Goal: Task Accomplishment & Management: Manage account settings

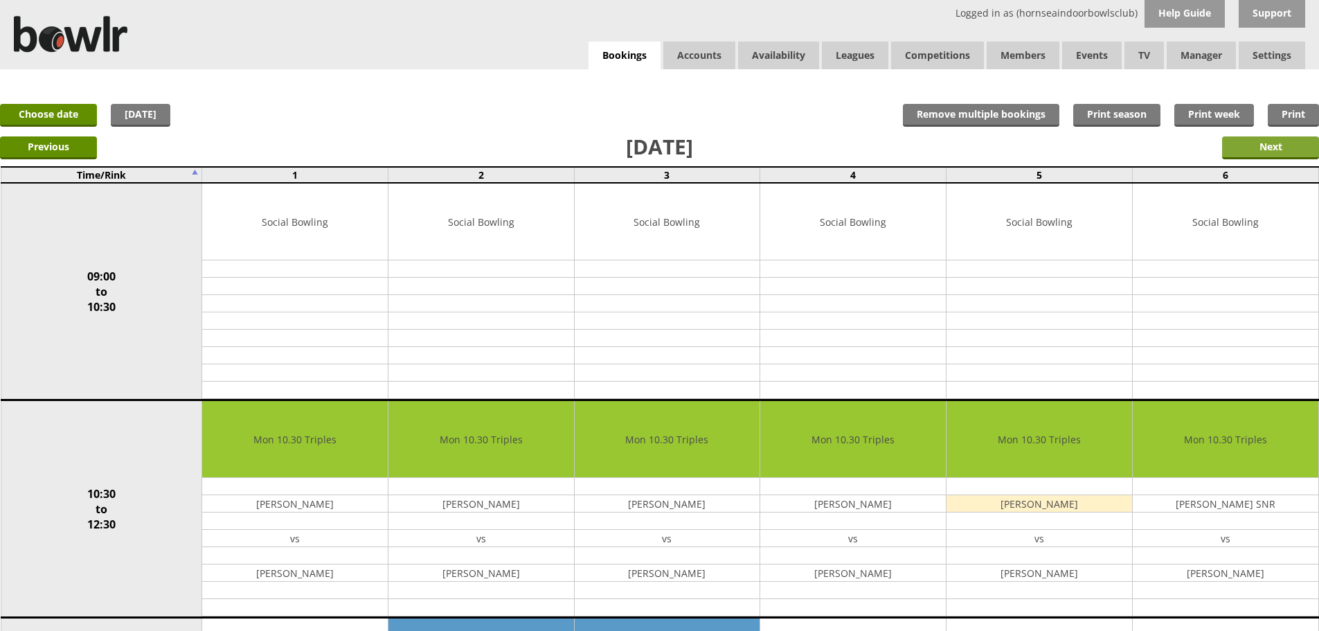
click at [1281, 151] on input "Next" at bounding box center [1270, 147] width 97 height 23
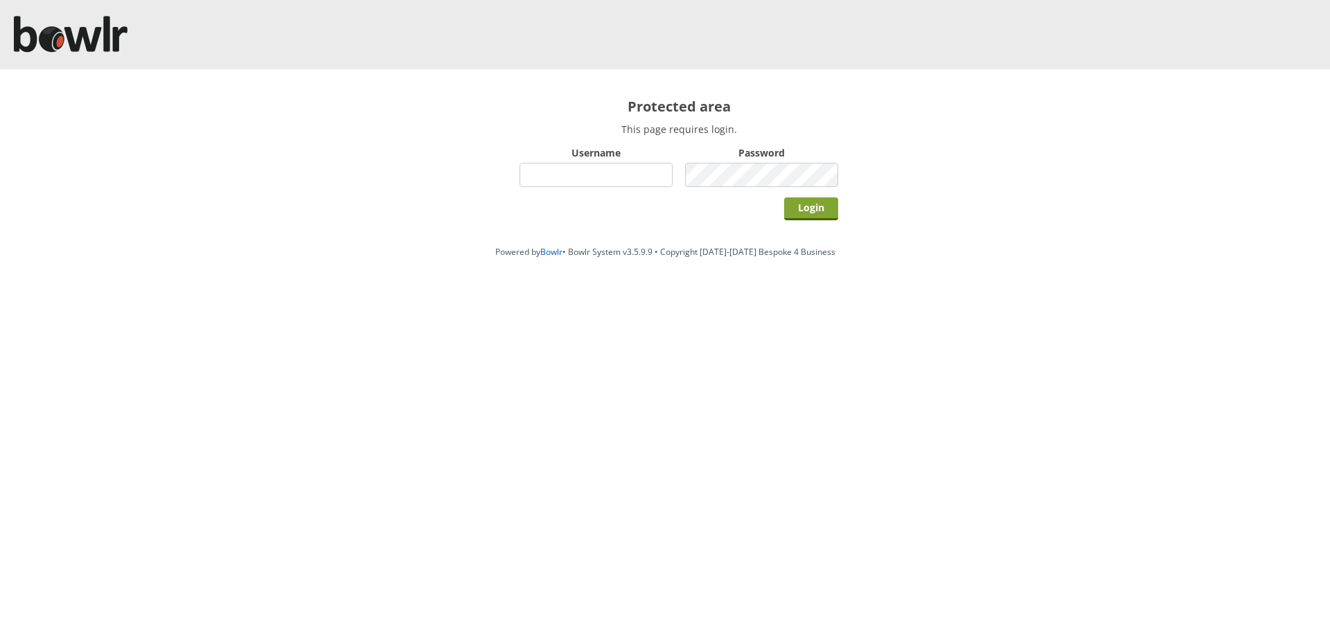
type input "hornseaindoorbowlsclub"
click at [818, 198] on input "Login" at bounding box center [811, 208] width 54 height 23
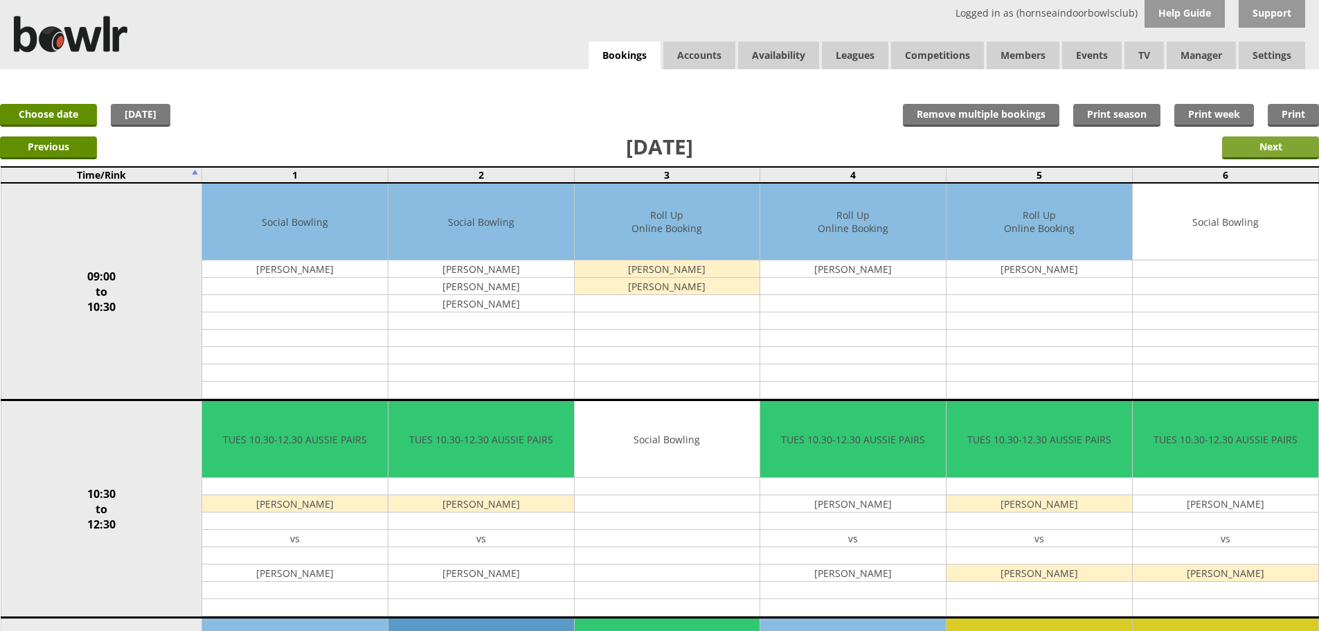
click at [1285, 154] on input "Next" at bounding box center [1270, 147] width 97 height 23
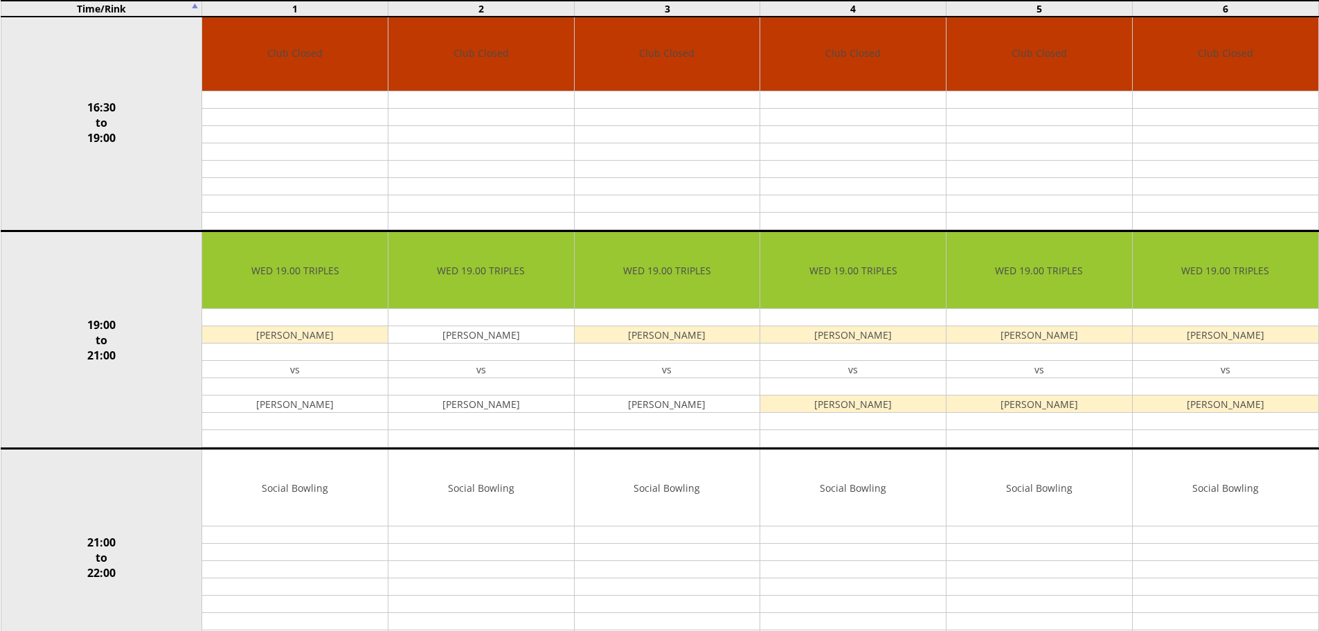
scroll to position [1177, 0]
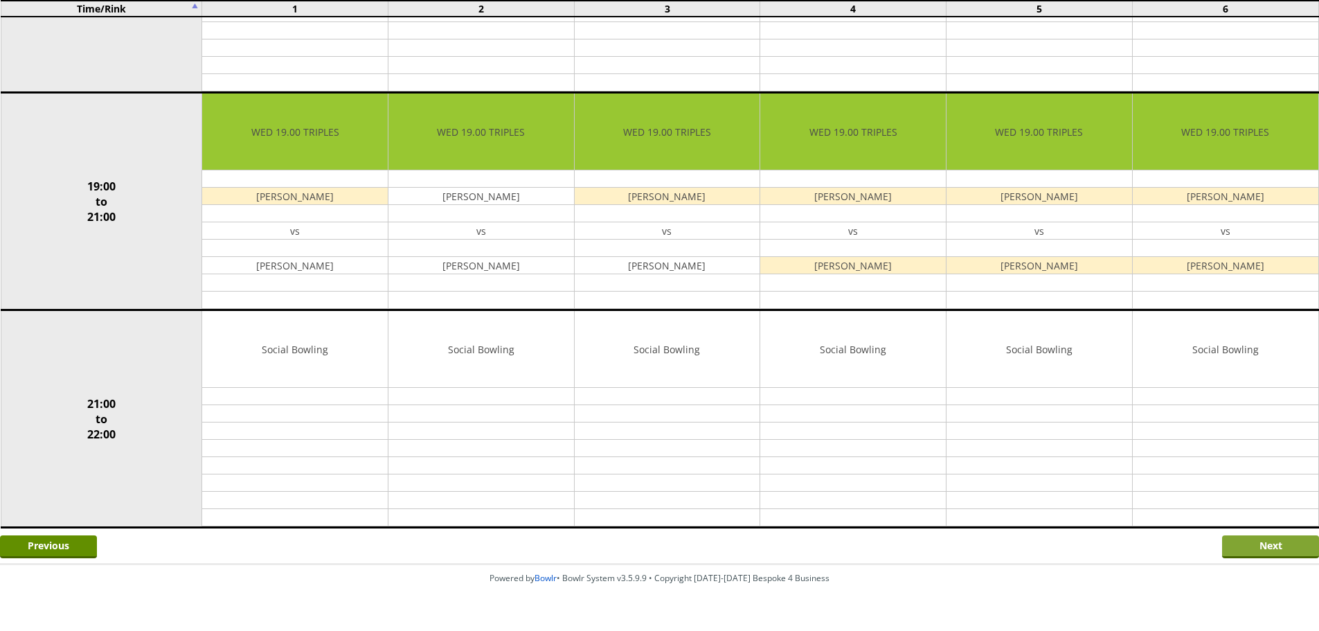
click at [1263, 549] on input "Next" at bounding box center [1270, 546] width 97 height 23
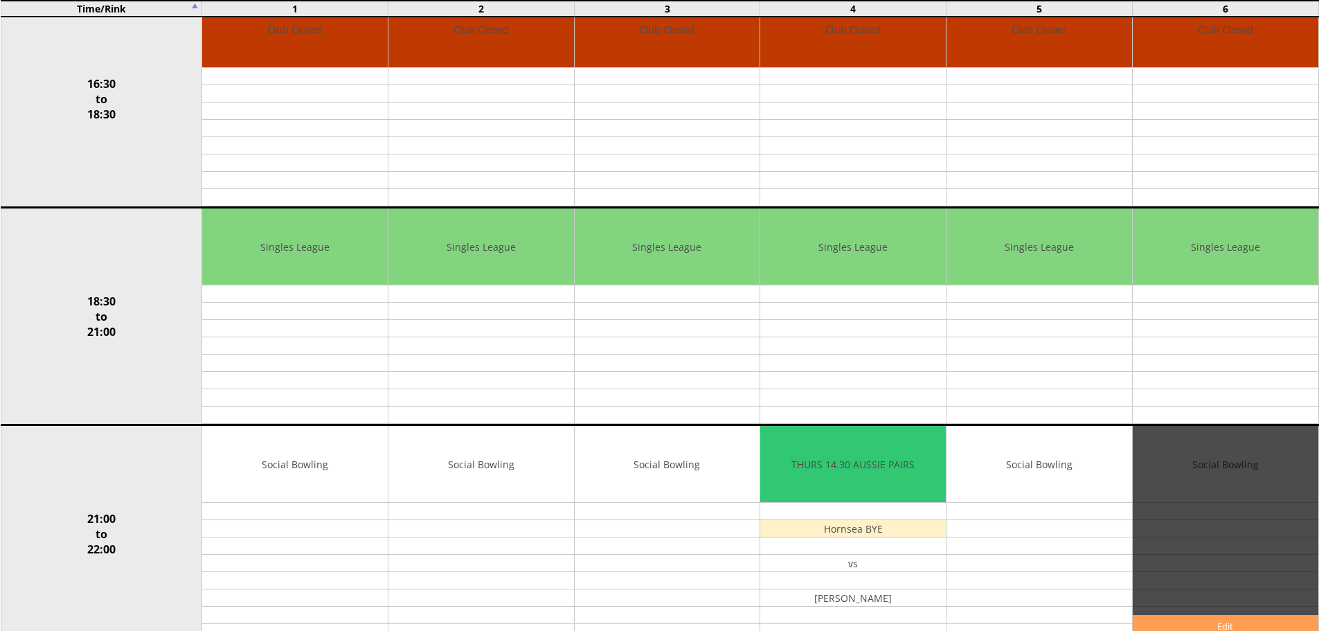
scroll to position [1177, 0]
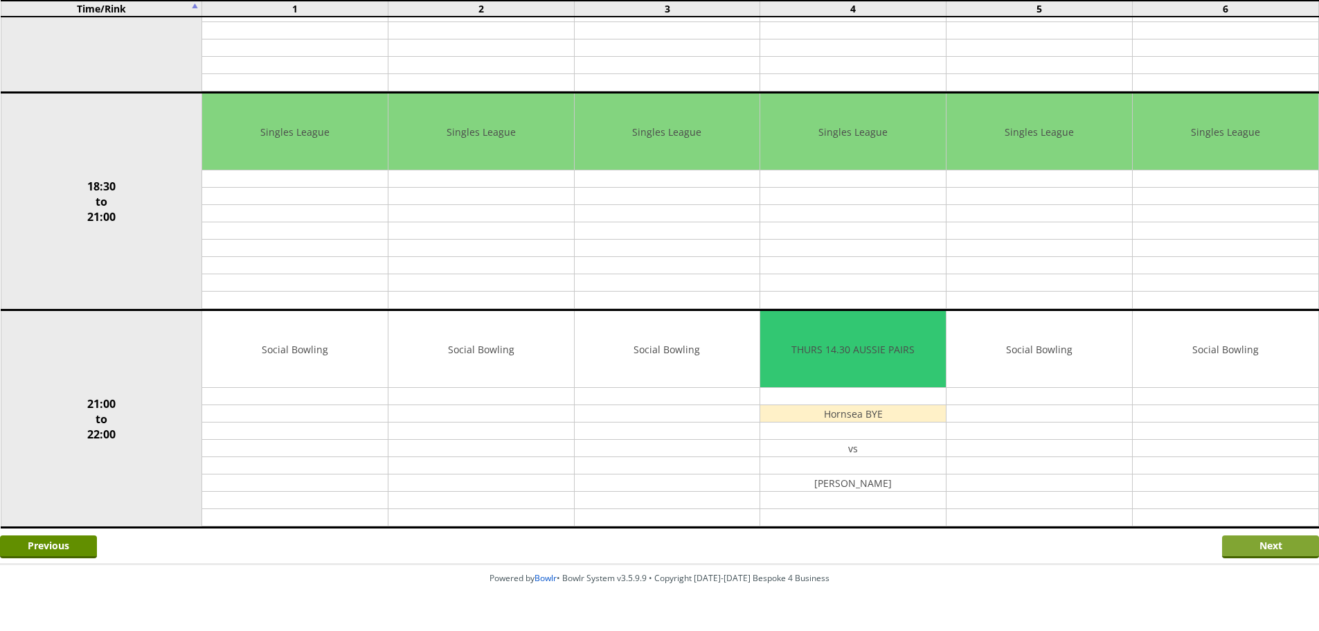
click at [1233, 551] on input "Next" at bounding box center [1270, 546] width 97 height 23
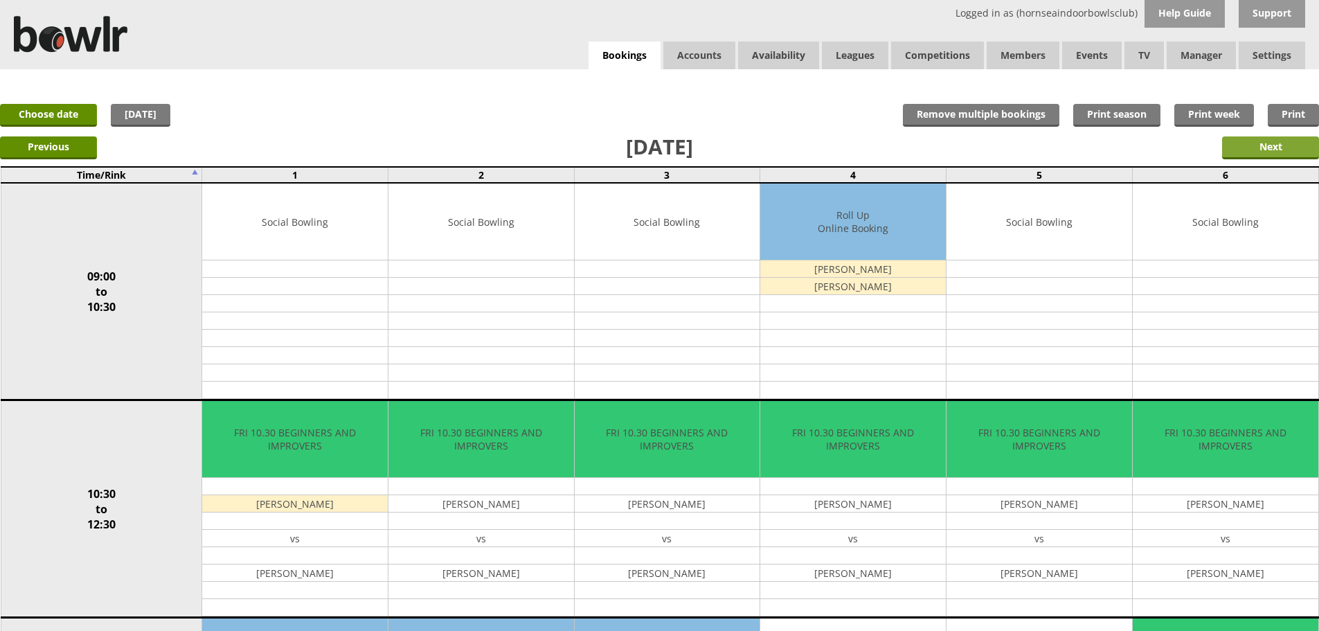
click at [1272, 140] on input "Next" at bounding box center [1270, 147] width 97 height 23
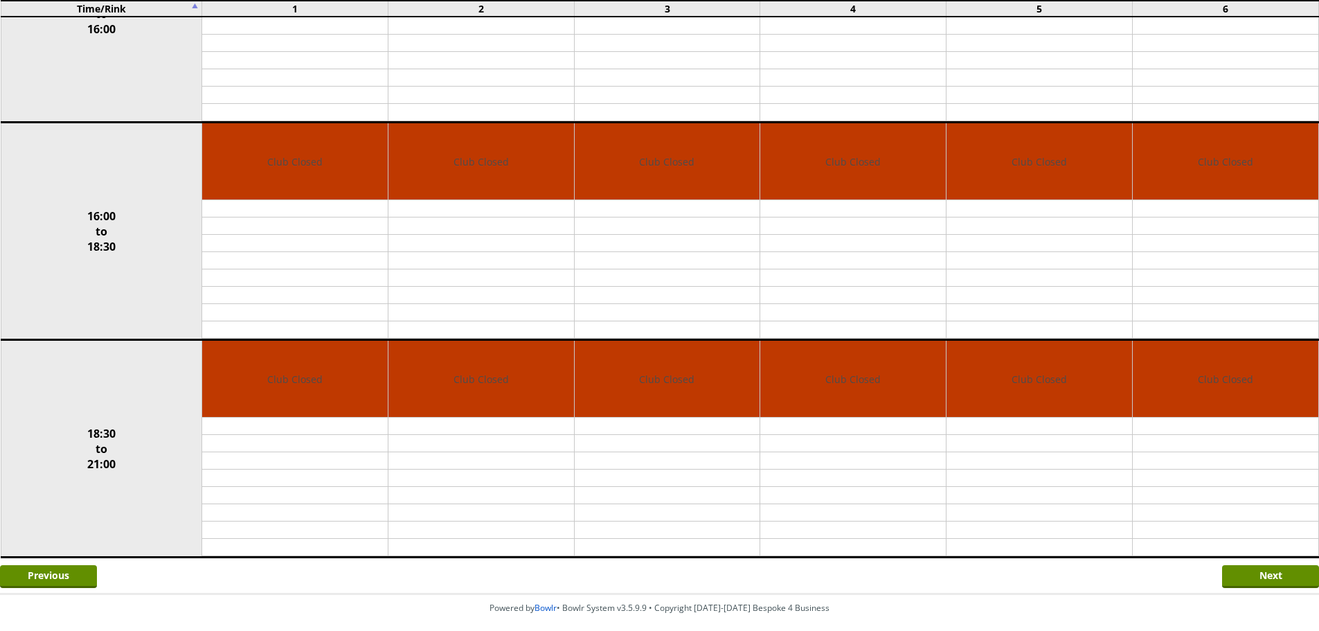
scroll to position [774, 0]
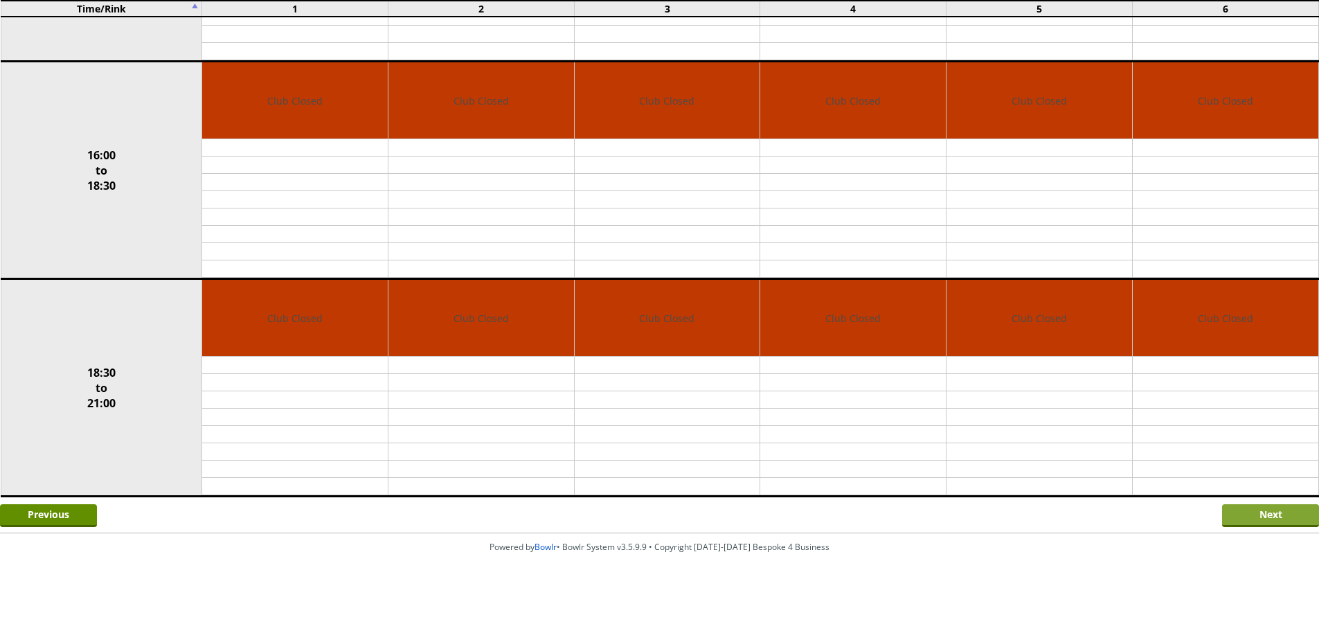
click at [1263, 524] on input "Next" at bounding box center [1270, 515] width 97 height 23
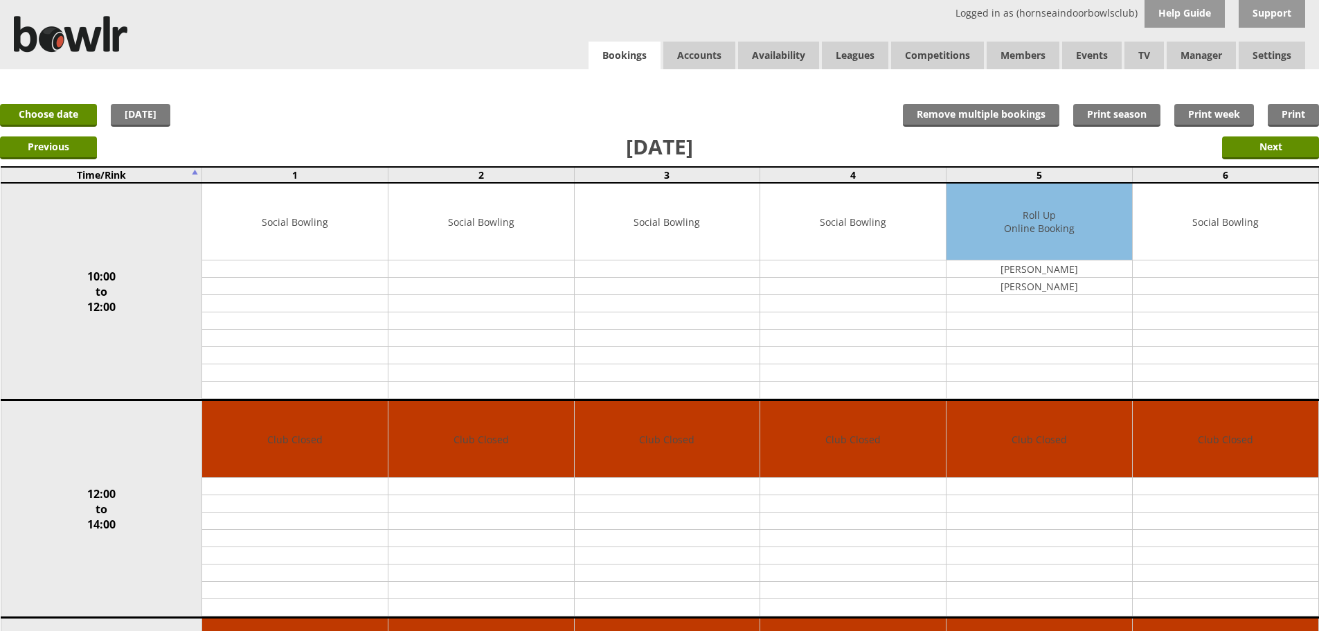
click at [599, 53] on link "Bookings" at bounding box center [625, 56] width 72 height 28
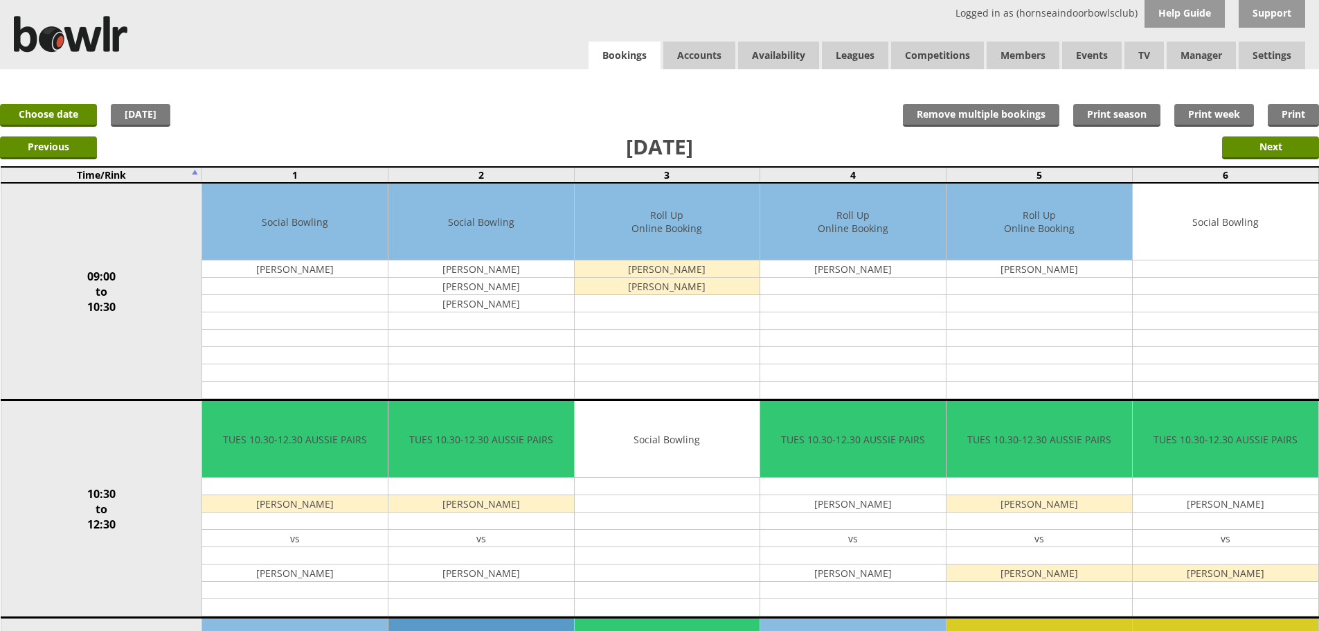
click at [609, 47] on link "Bookings" at bounding box center [625, 56] width 72 height 28
click at [1239, 154] on input "Next" at bounding box center [1270, 147] width 97 height 23
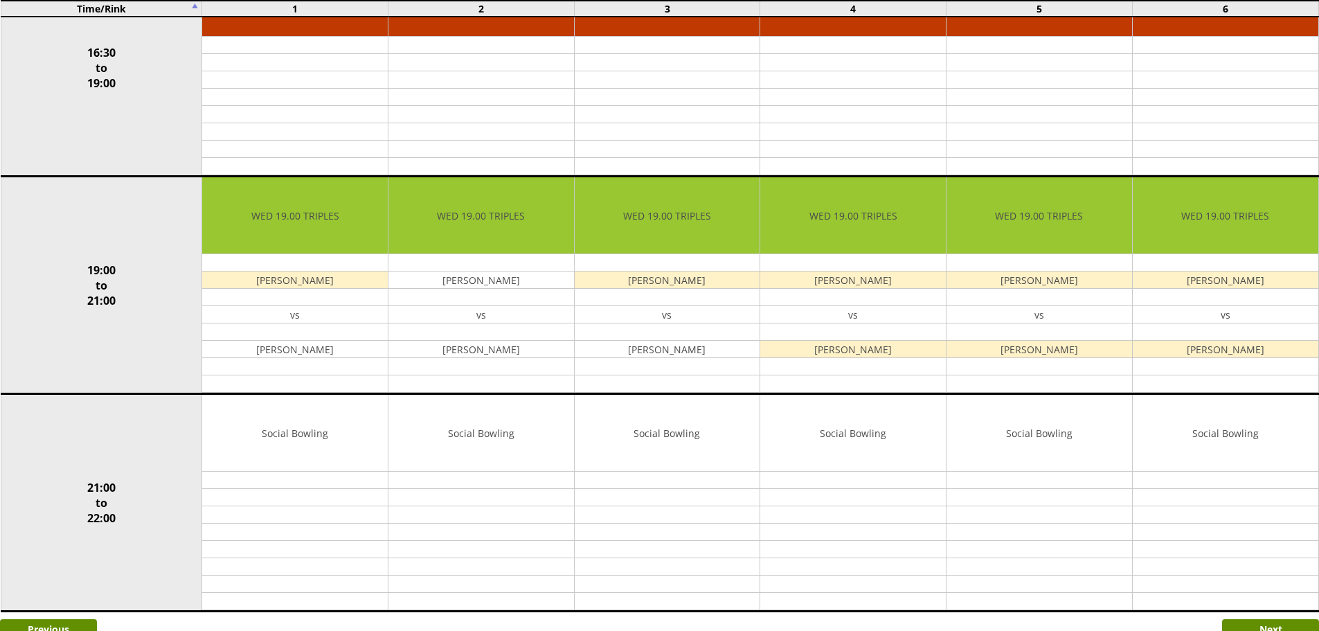
scroll to position [1208, 0]
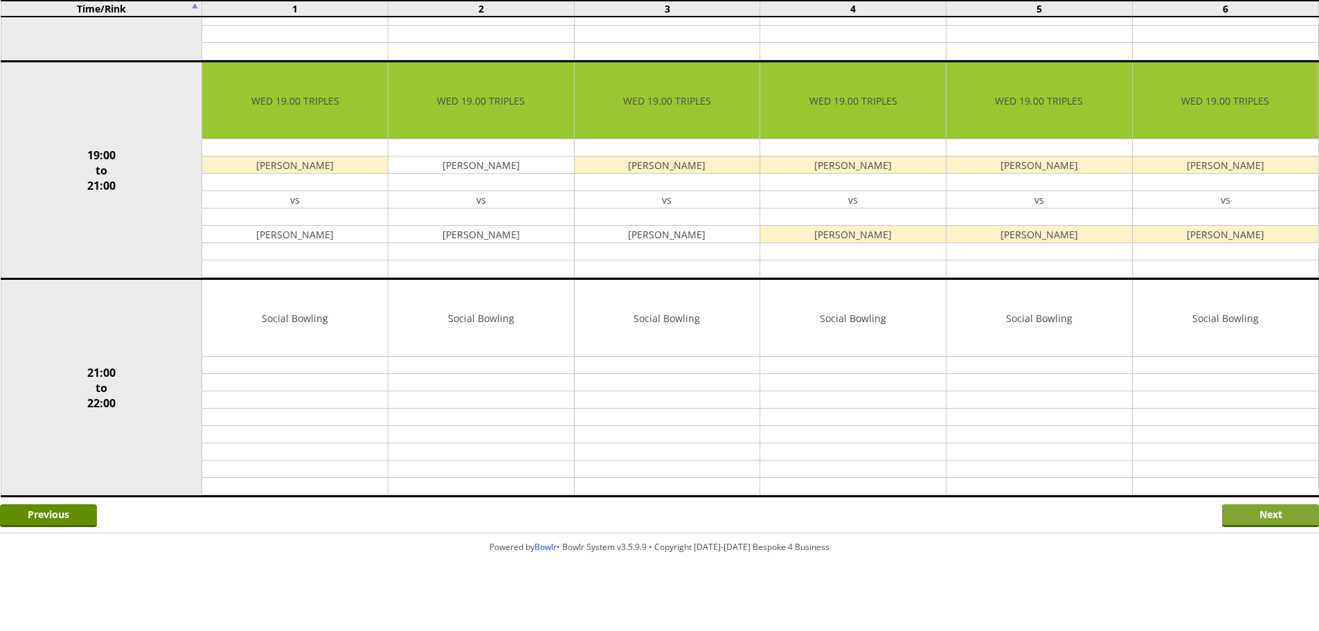
click at [1287, 510] on input "Next" at bounding box center [1270, 515] width 97 height 23
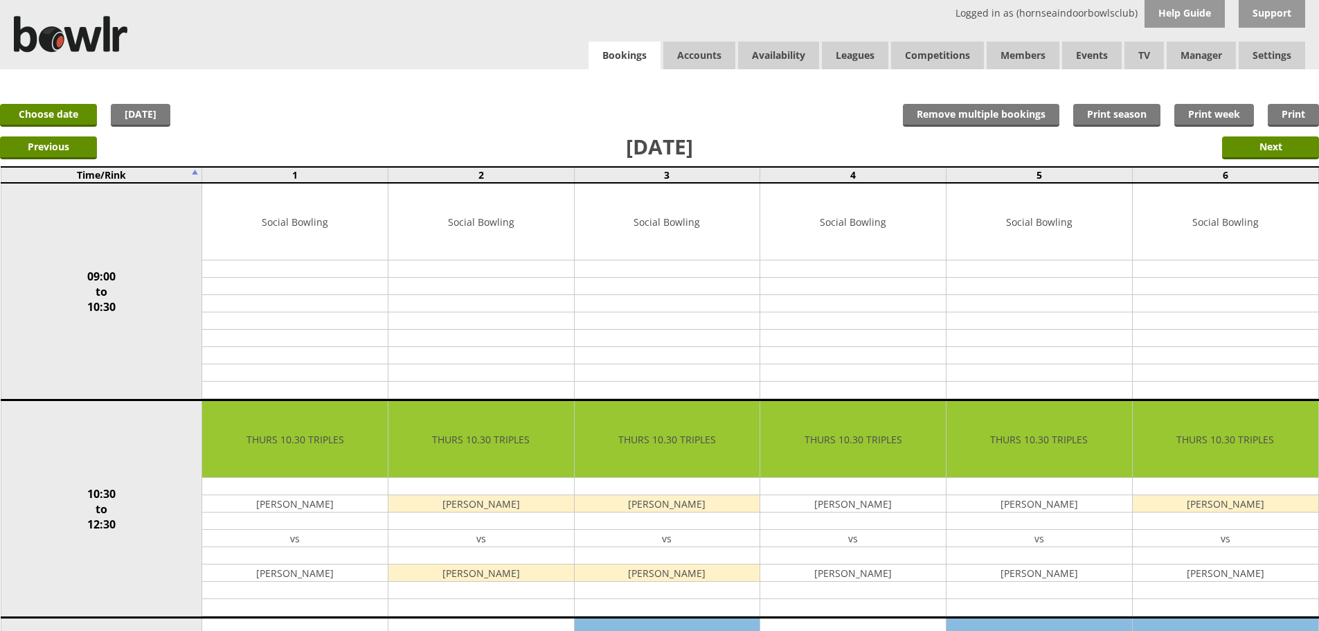
click at [609, 57] on link "Bookings" at bounding box center [625, 56] width 72 height 28
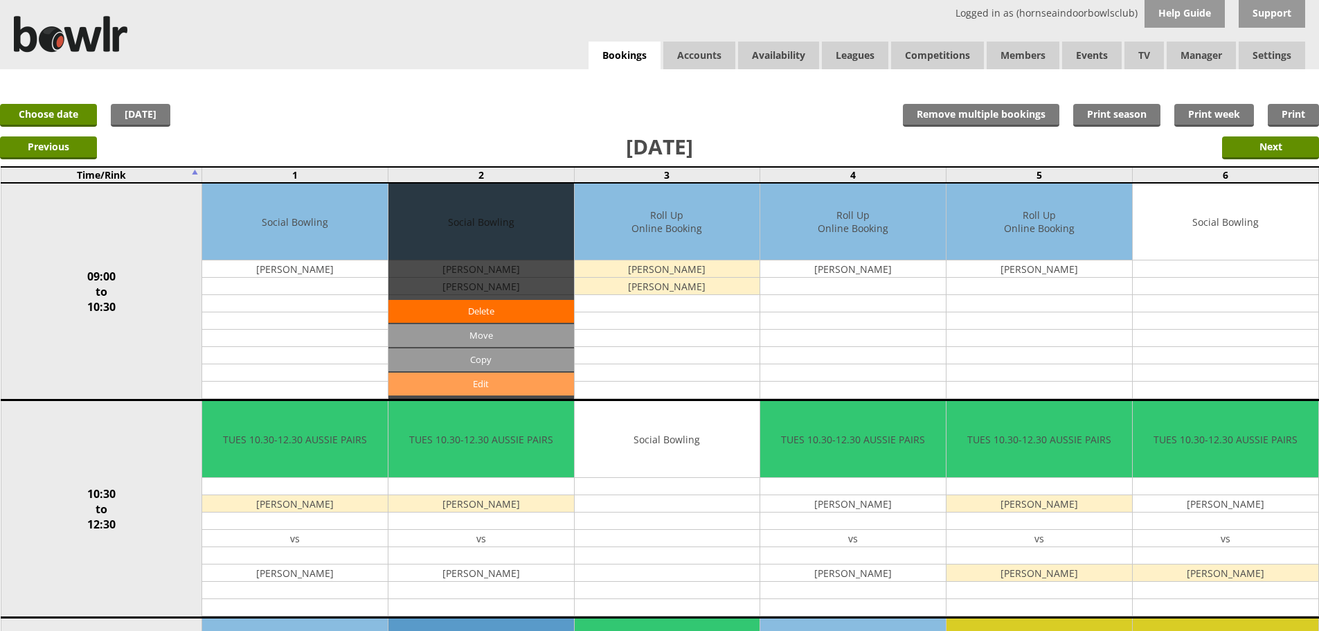
click at [554, 389] on link "Edit" at bounding box center [482, 384] width 186 height 23
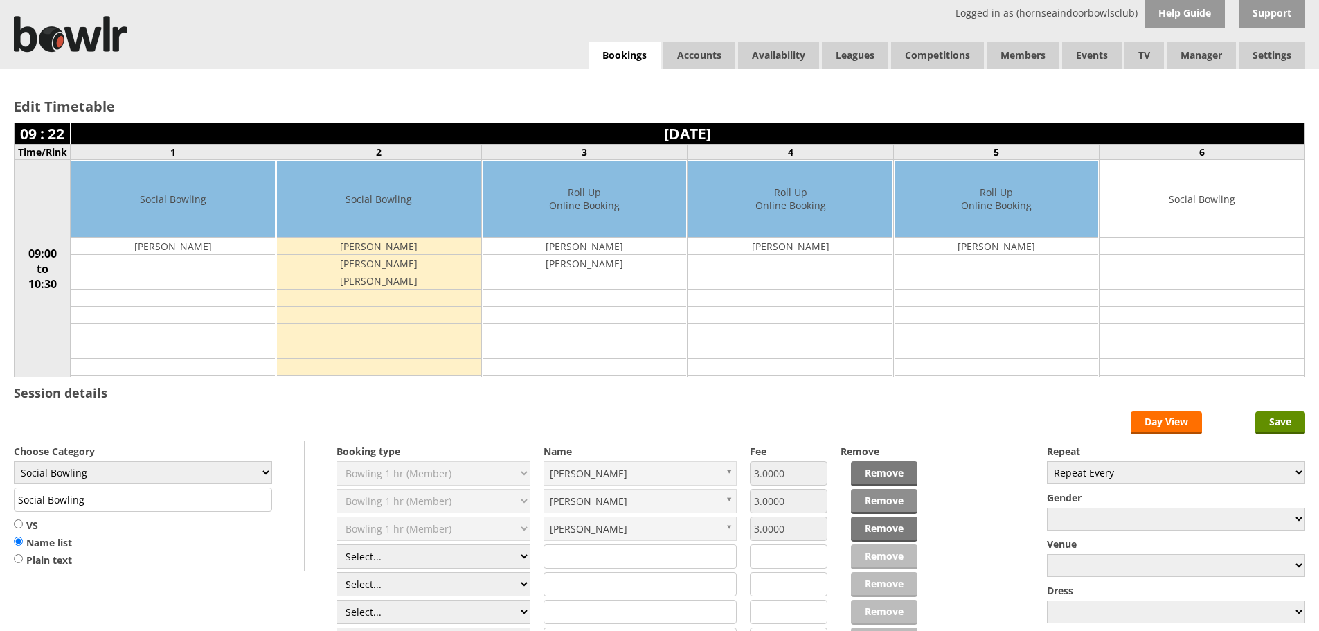
click at [888, 502] on link "Remove" at bounding box center [884, 501] width 66 height 25
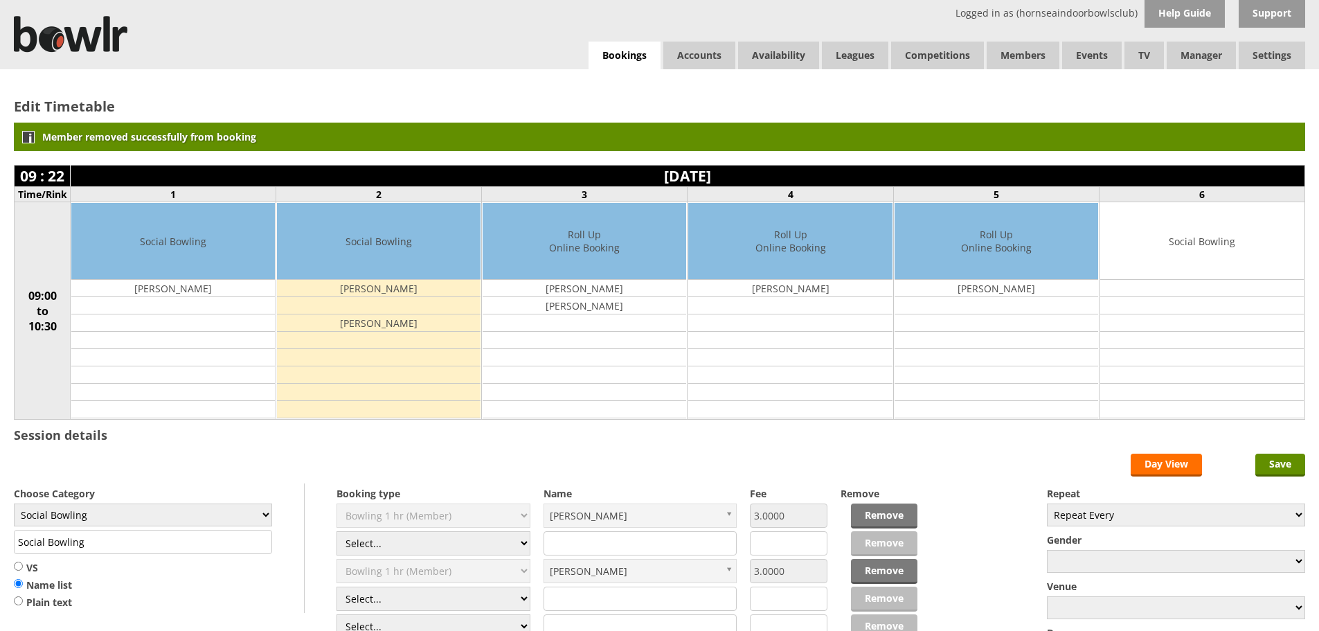
click at [1308, 466] on div "Edit Timetable Member removed successfully from booking 09 : 22 [DATE] Time/Rin…" at bounding box center [659, 404] width 1319 height 670
click at [1302, 466] on input "Save" at bounding box center [1281, 465] width 50 height 23
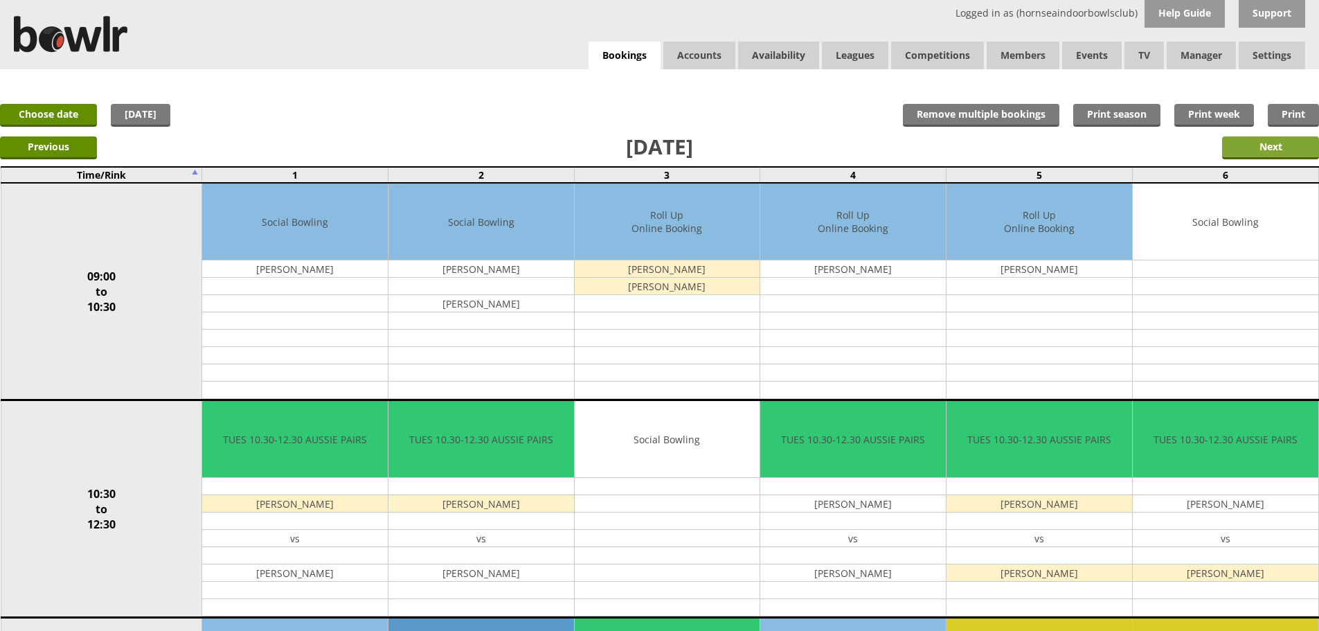
click at [1295, 141] on input "Next" at bounding box center [1270, 147] width 97 height 23
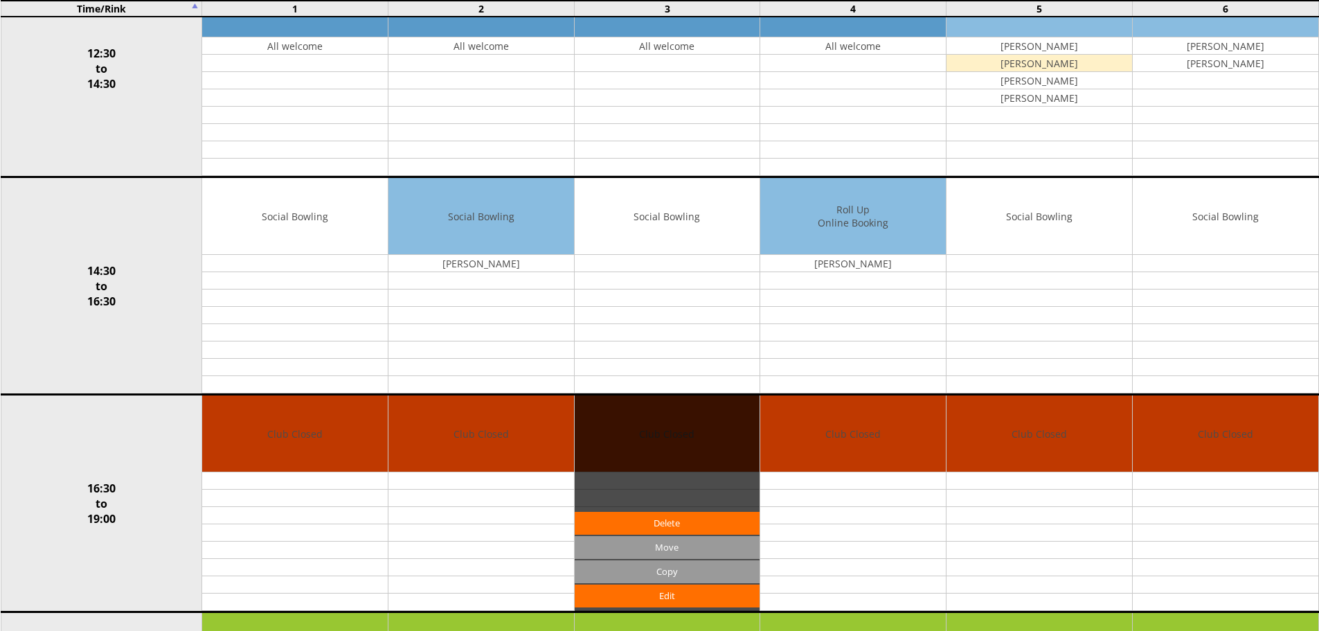
scroll to position [623, 0]
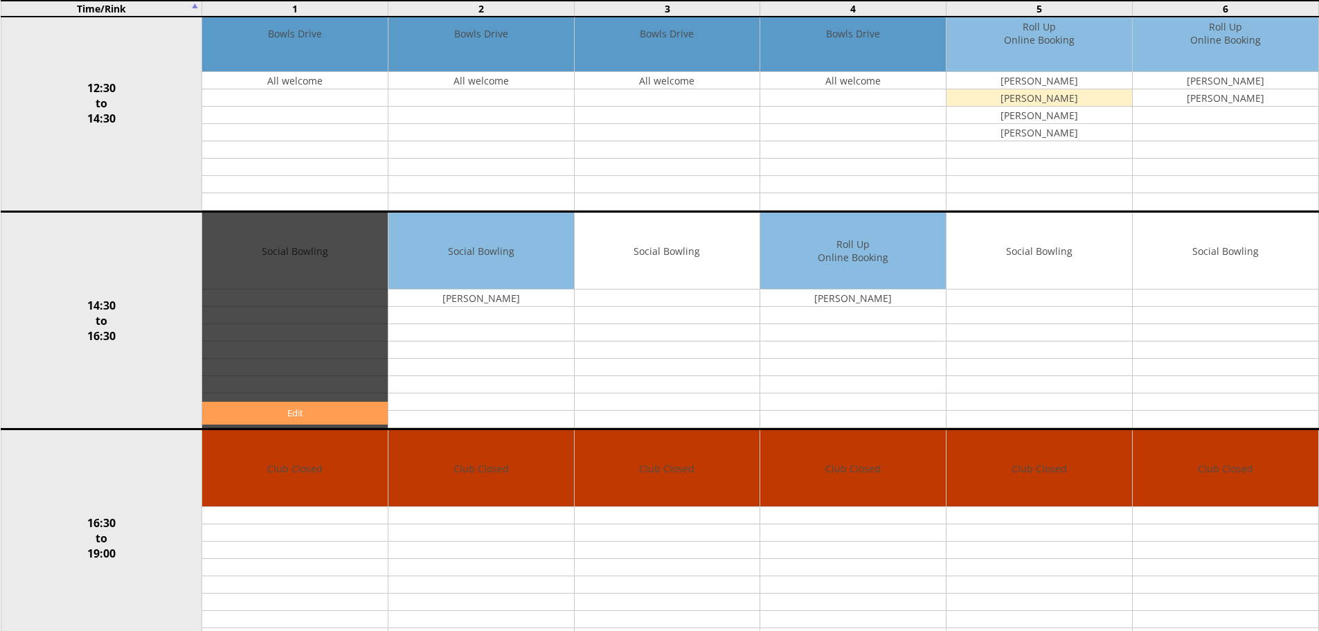
click at [310, 412] on link "Edit" at bounding box center [295, 413] width 186 height 23
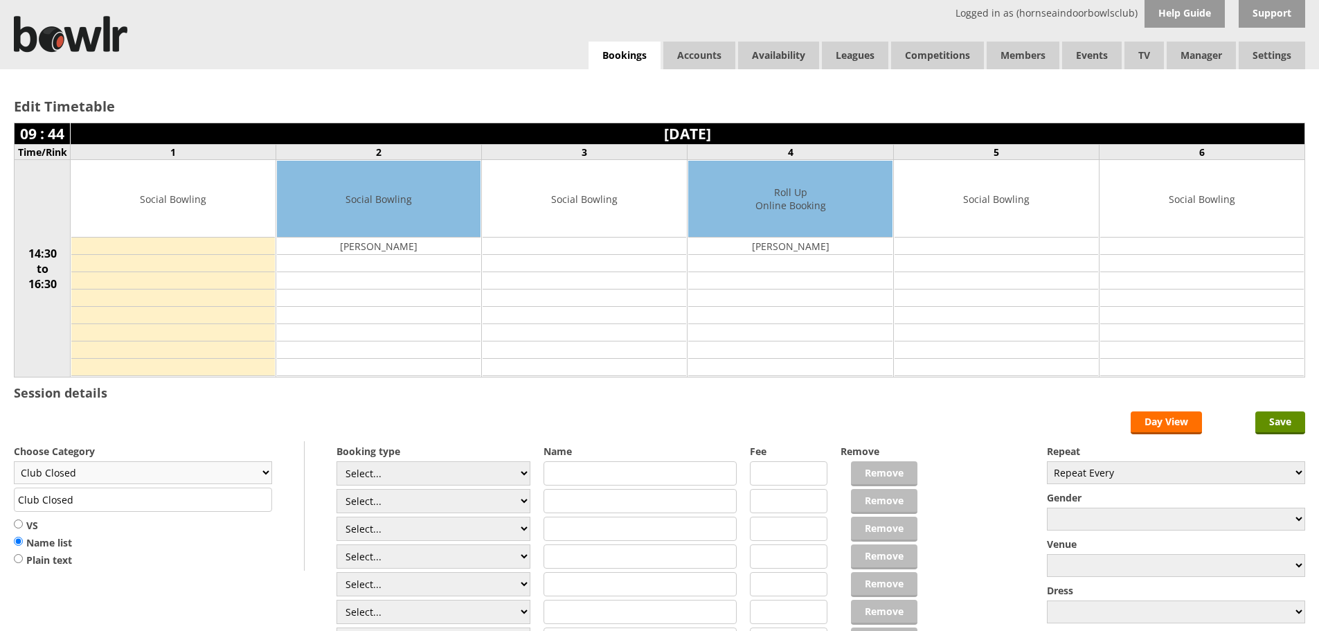
click at [253, 465] on select "Club Closed Singles League Triples League Pairs League Friendly Social Bowling …" at bounding box center [143, 472] width 258 height 23
select select "132"
click at [14, 461] on select "Club Closed Singles League Triples League Pairs League Friendly Social Bowling …" at bounding box center [143, 472] width 258 height 23
type input "Social Bowling"
click at [520, 476] on select "Select... Club Competition (Member) Club Competition (Visitor) National (Member…" at bounding box center [434, 473] width 194 height 24
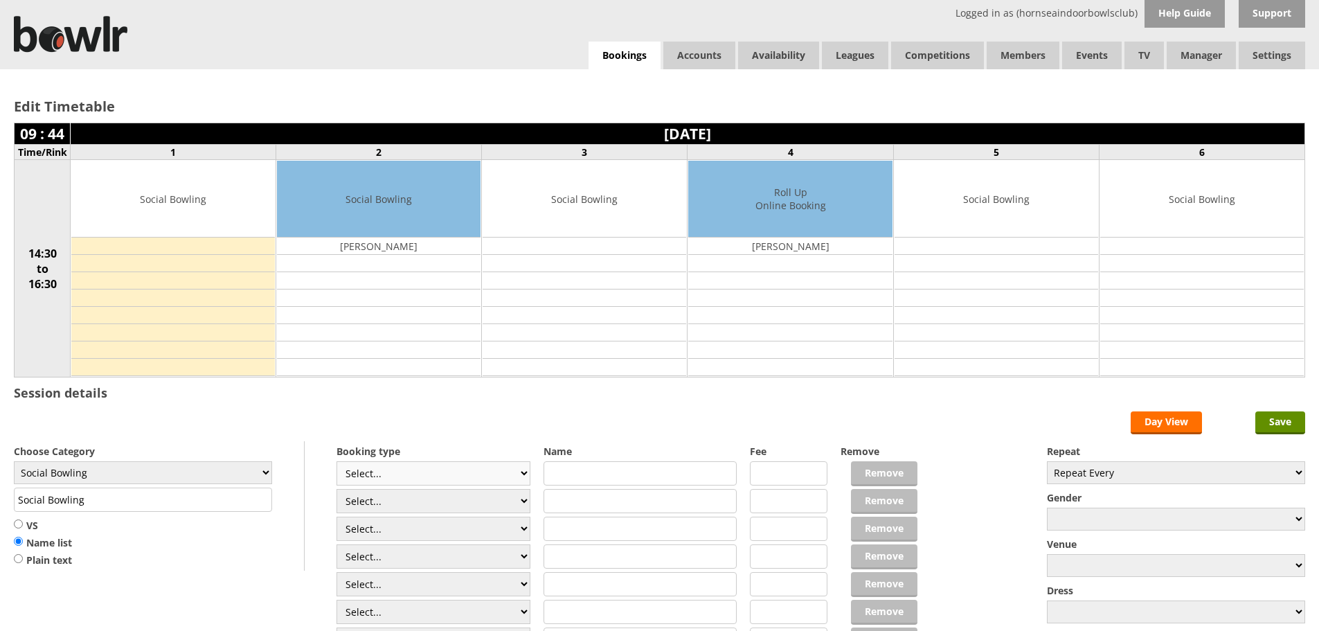
select select "1_50"
click at [337, 461] on select "Select... Club Competition (Member) Club Competition (Visitor) National (Member…" at bounding box center [434, 473] width 194 height 24
type input "5.0000"
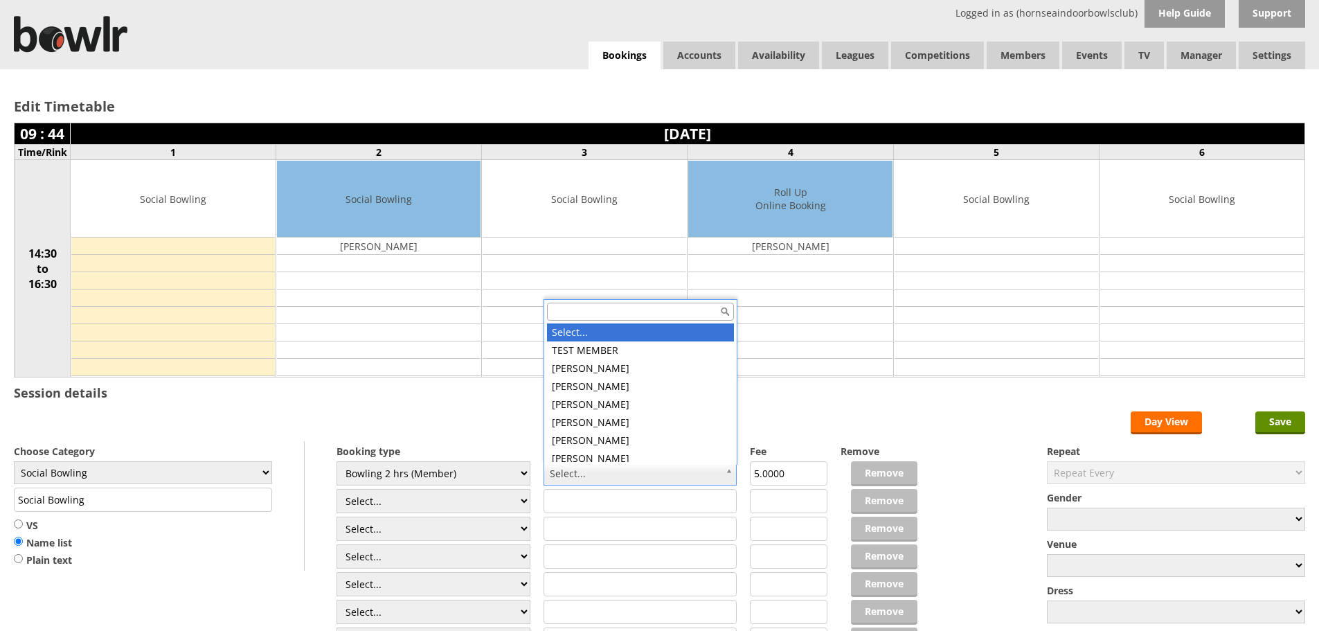
drag, startPoint x: 729, startPoint y: 474, endPoint x: 678, endPoint y: 415, distance: 78.0
click at [619, 314] on input "text" at bounding box center [640, 312] width 187 height 18
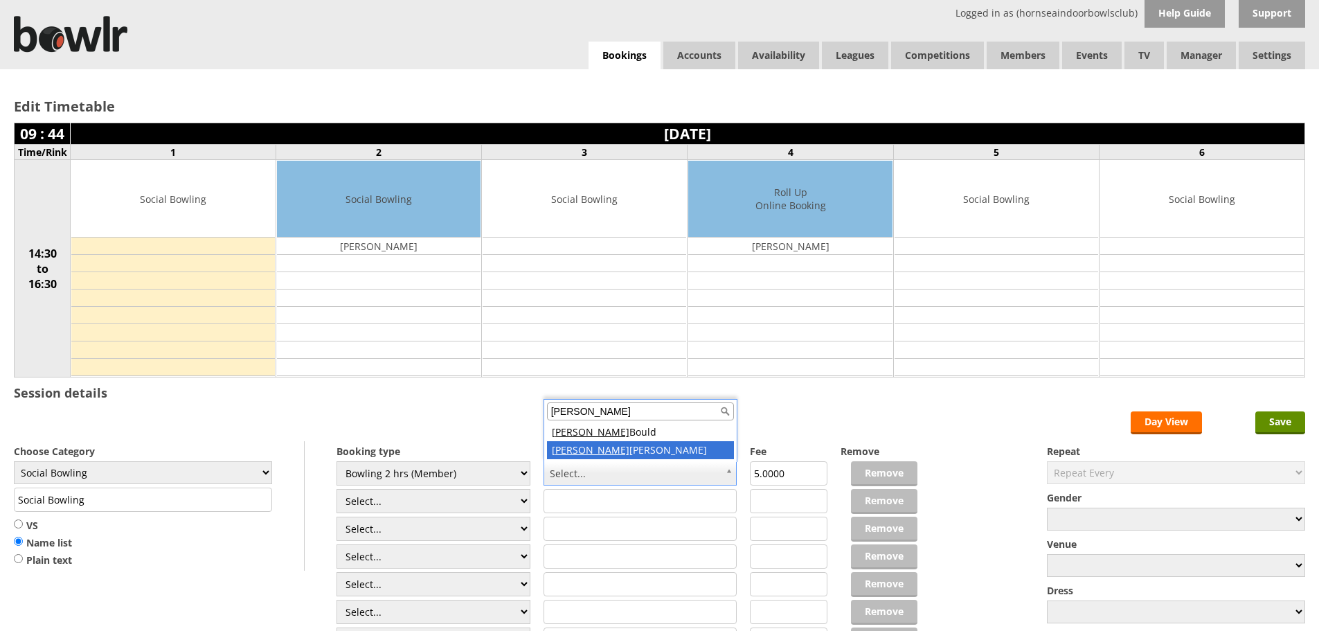
type input "janice"
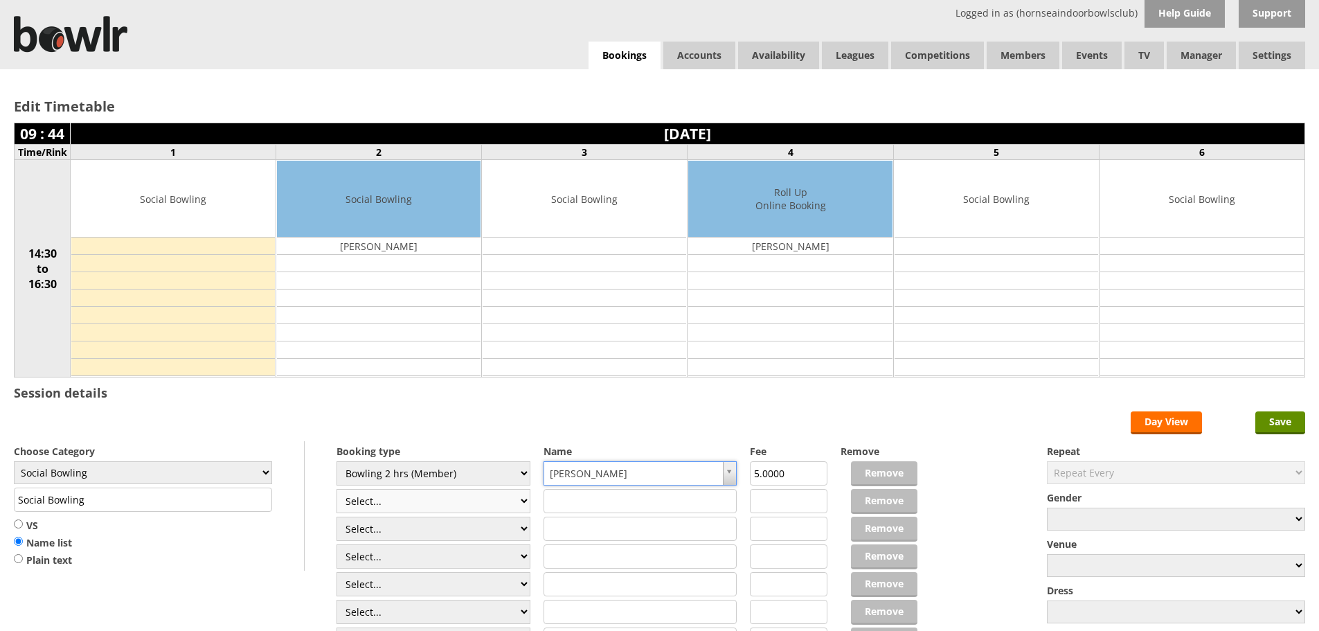
click at [523, 501] on select "Select... Club Competition (Member) Club Competition (Visitor) National (Member…" at bounding box center [434, 501] width 194 height 24
select select "1_50"
click at [337, 489] on select "Select... Club Competition (Member) Club Competition (Visitor) National (Member…" at bounding box center [434, 501] width 194 height 24
type input "5.0000"
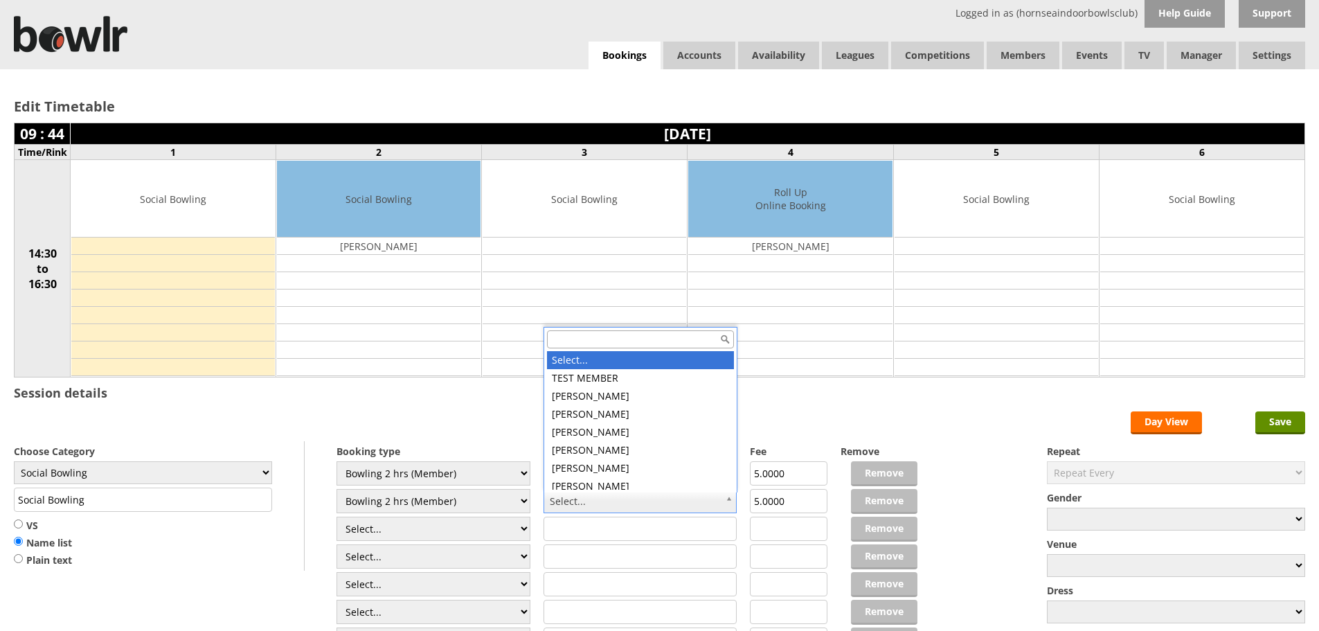
click at [580, 339] on input "text" at bounding box center [640, 339] width 187 height 18
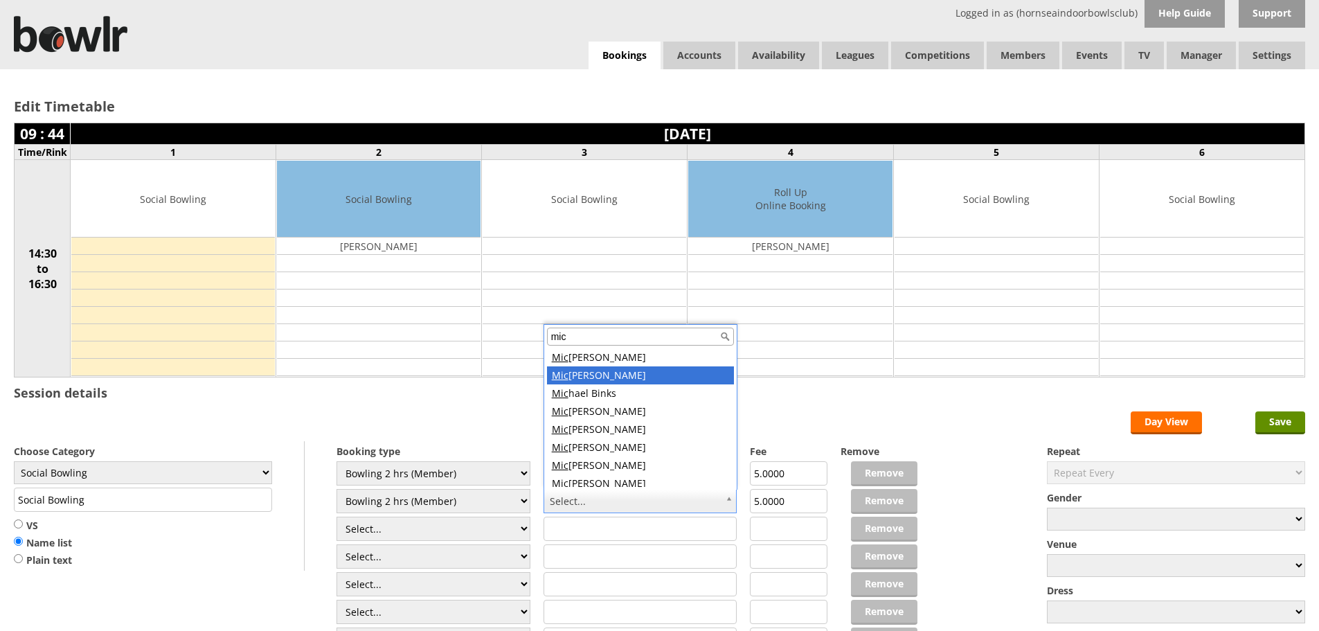
type input "mic"
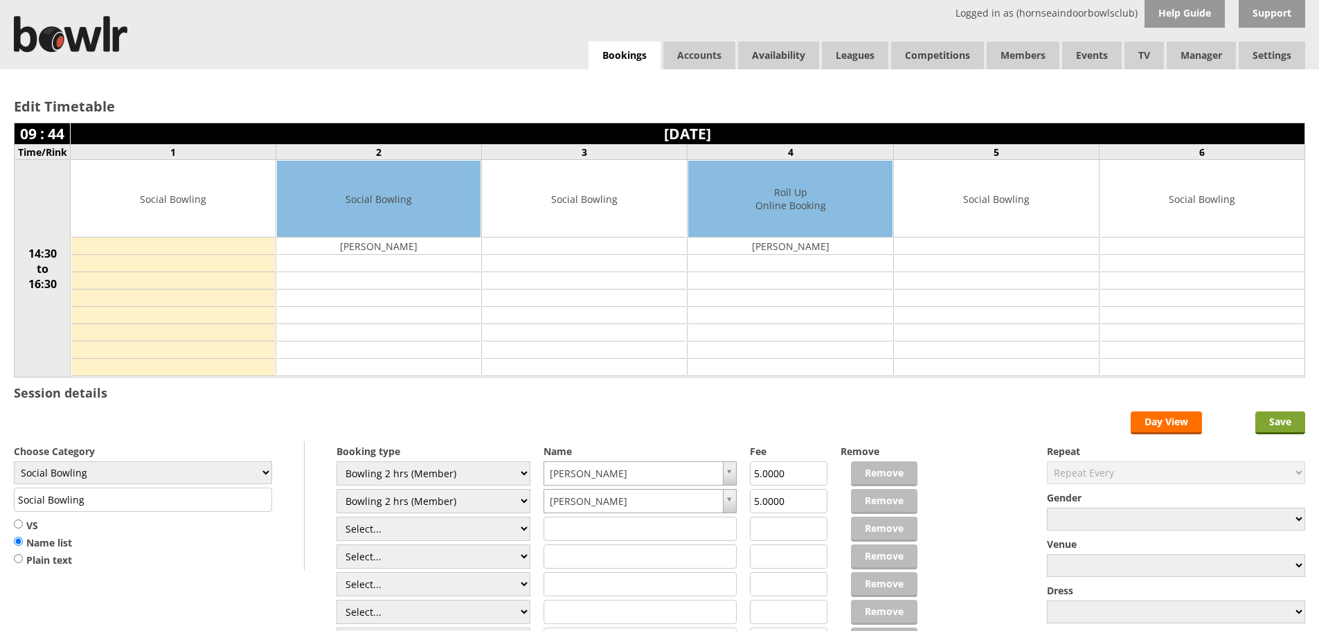
click at [1280, 423] on input "Save" at bounding box center [1281, 422] width 50 height 23
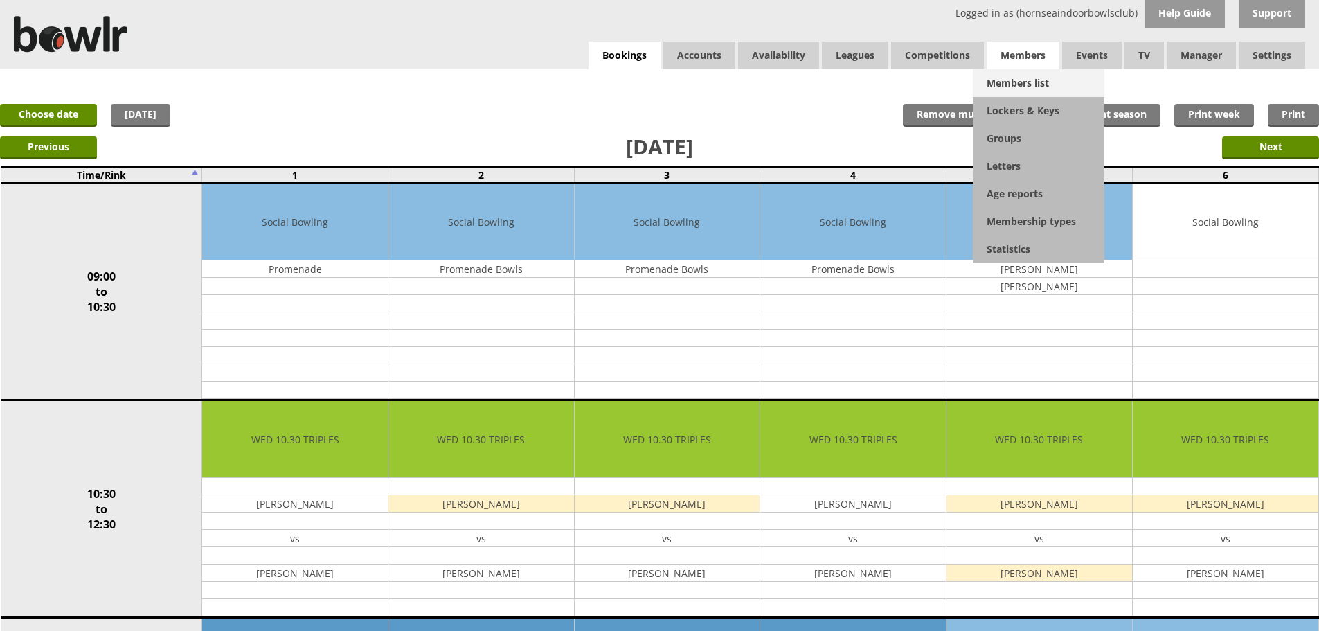
click at [1018, 81] on link "Members list" at bounding box center [1039, 83] width 132 height 28
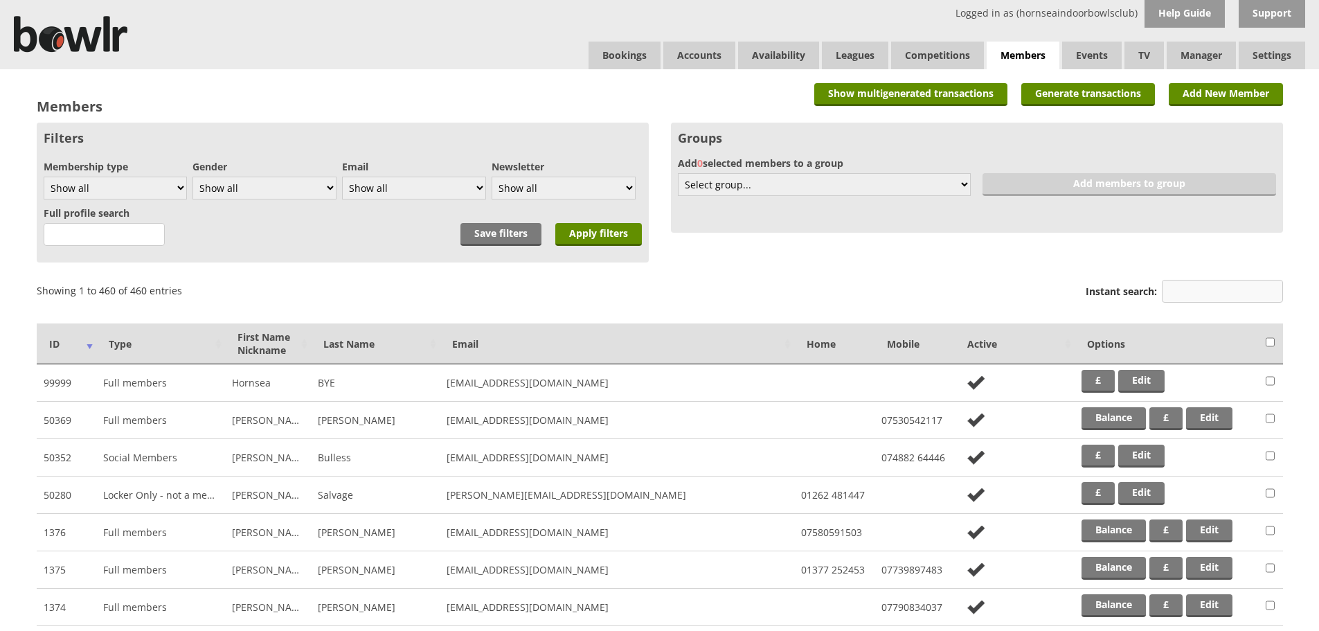
click at [1205, 289] on input "Instant search:" at bounding box center [1222, 291] width 121 height 23
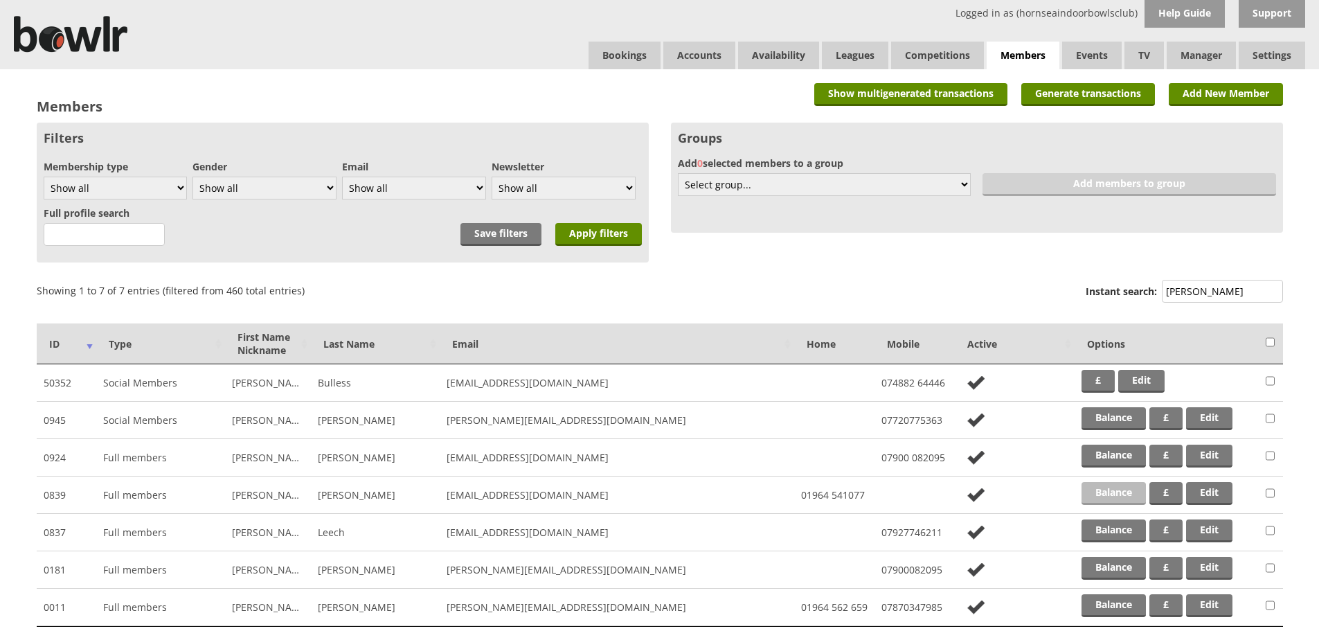
type input "lee"
click at [1127, 496] on link "Balance" at bounding box center [1114, 493] width 64 height 23
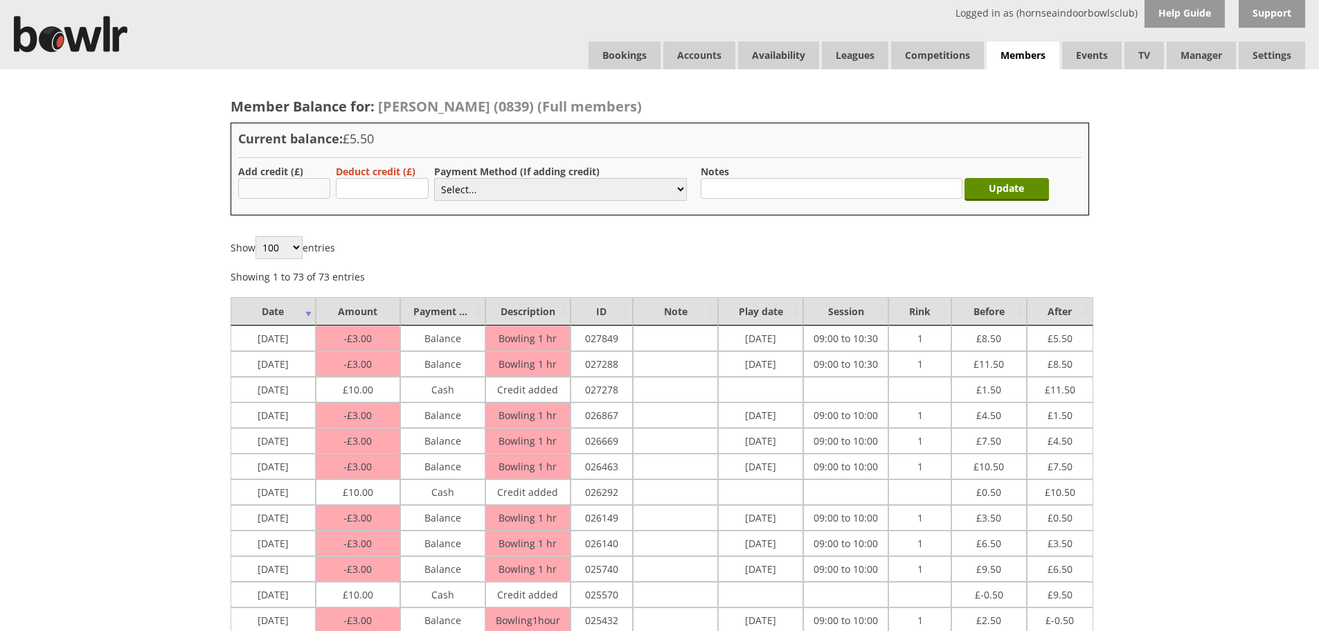
click at [260, 193] on input "text" at bounding box center [284, 188] width 93 height 21
type input "10.00"
click at [488, 193] on select "Select... Cash Card Cheque Bank Transfer Other Member Card Gift Voucher Balance" at bounding box center [560, 189] width 253 height 23
select select "1"
click at [434, 178] on select "Select... Cash Card Cheque Bank Transfer Other Member Card Gift Voucher Balance" at bounding box center [560, 189] width 253 height 23
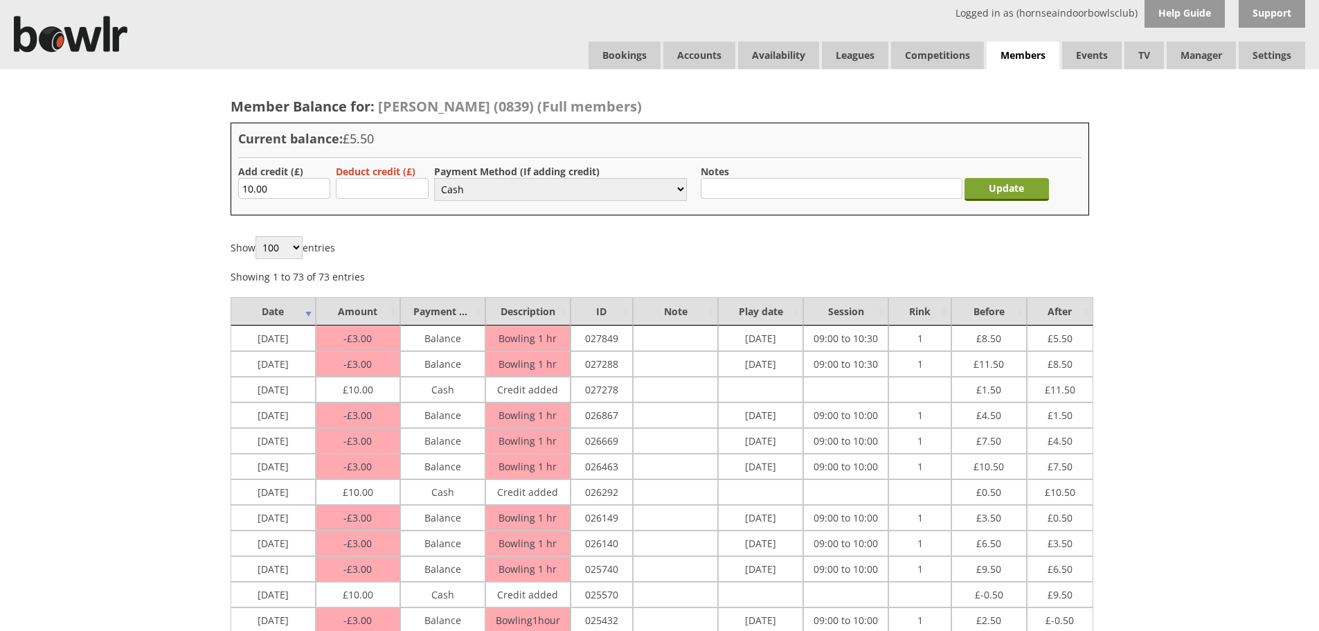
click at [1024, 189] on input "Update" at bounding box center [1007, 189] width 84 height 23
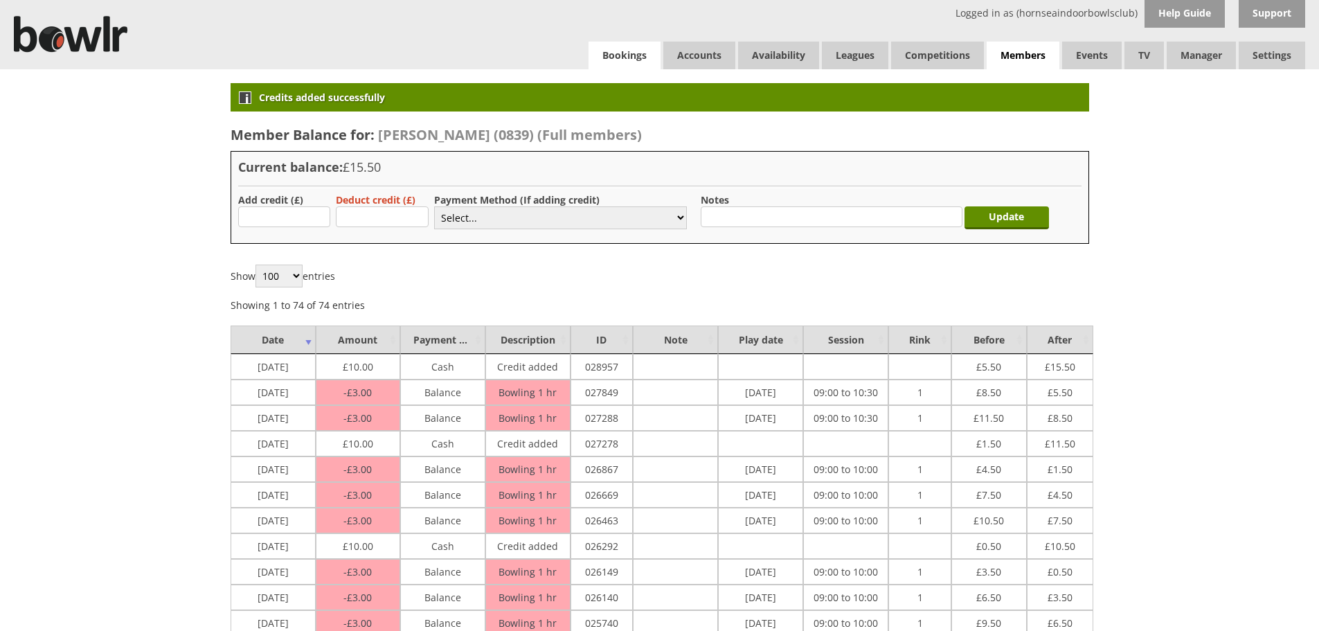
click at [631, 52] on link "Bookings" at bounding box center [625, 56] width 72 height 28
